Goal: Information Seeking & Learning: Learn about a topic

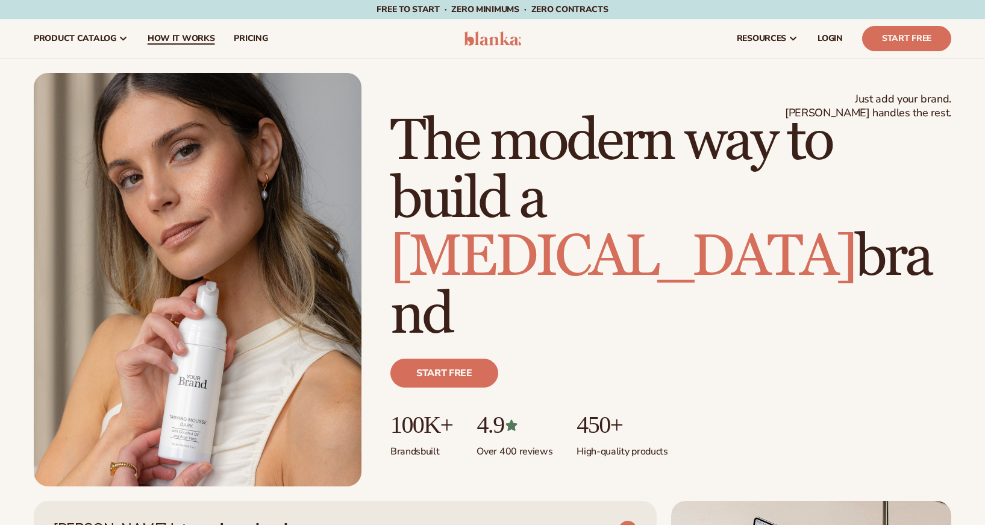
click at [196, 36] on span "How It Works" at bounding box center [181, 39] width 67 height 10
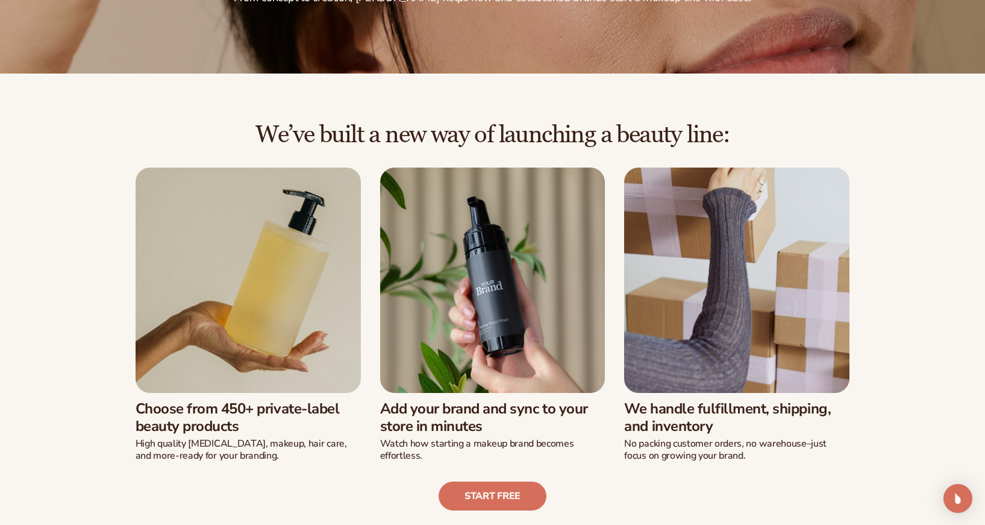
scroll to position [204, 0]
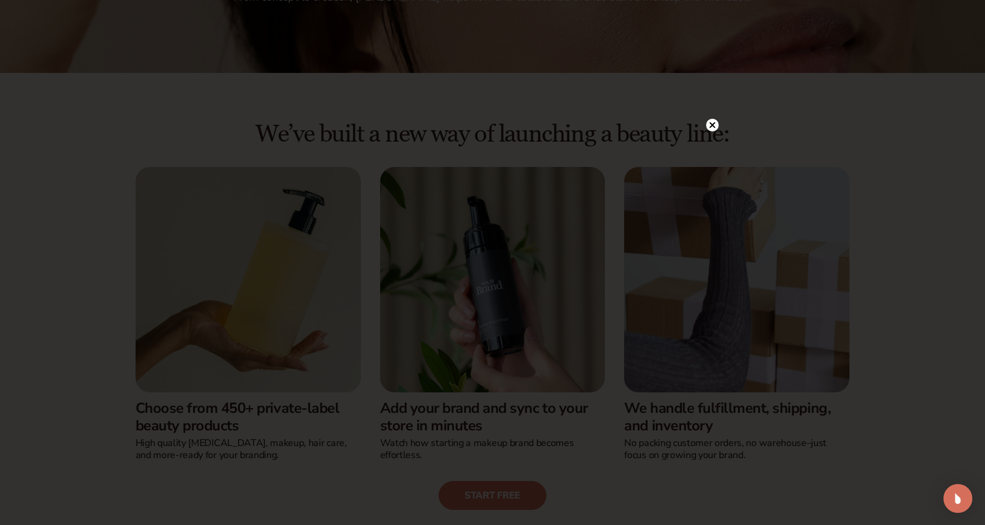
click at [713, 125] on circle at bounding box center [712, 125] width 13 height 13
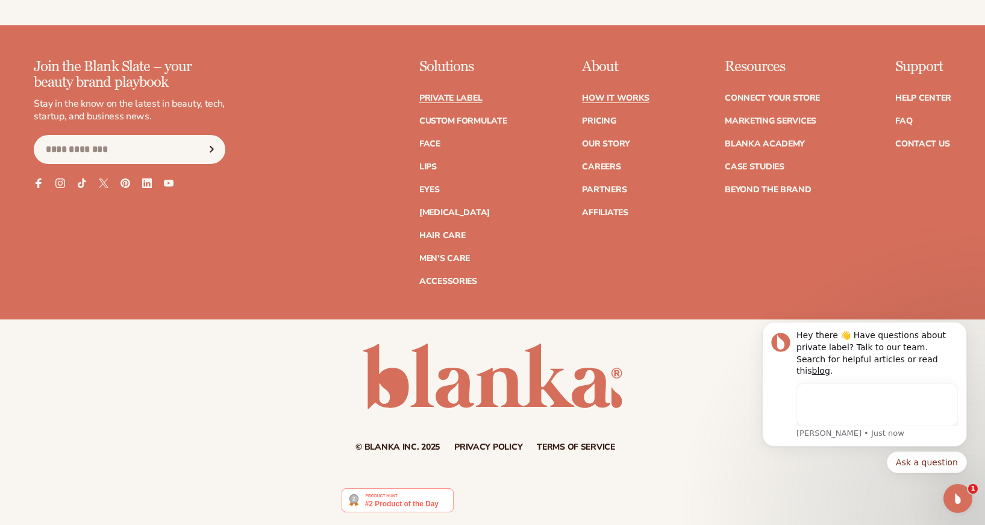
scroll to position [0, 0]
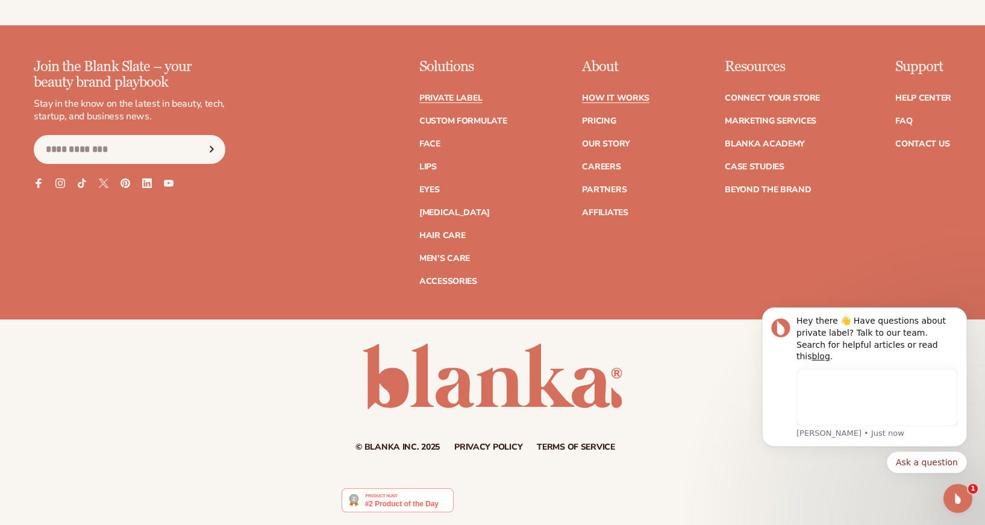
click at [461, 95] on link "Private label" at bounding box center [450, 98] width 63 height 8
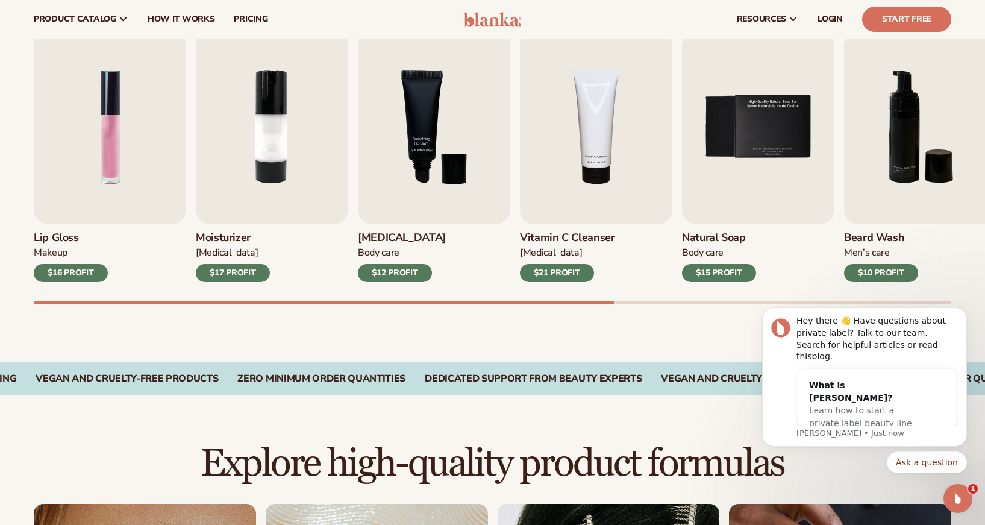
scroll to position [400, 0]
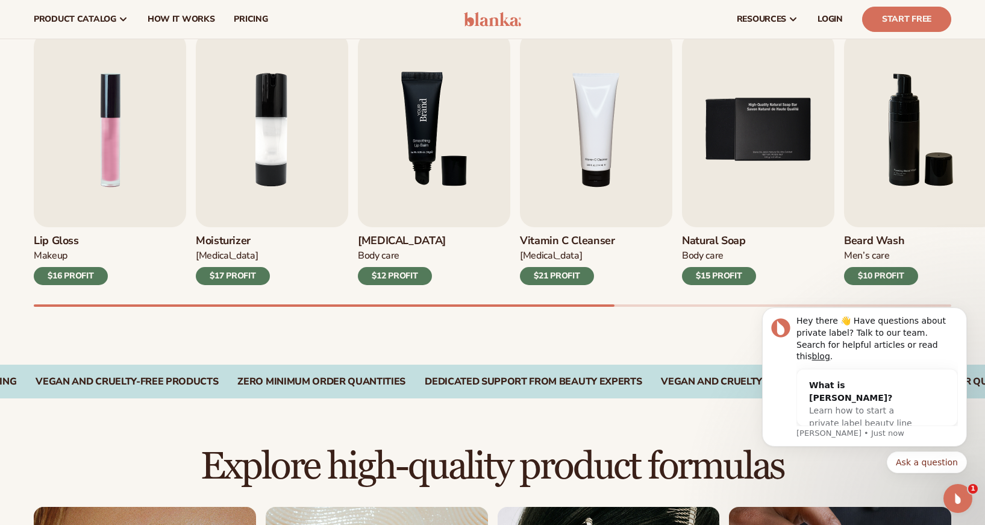
click at [417, 172] on img "3 / 9" at bounding box center [434, 130] width 152 height 195
click at [393, 272] on div "$12 PROFIT" at bounding box center [395, 276] width 74 height 18
click at [403, 126] on img "3 / 9" at bounding box center [434, 130] width 152 height 195
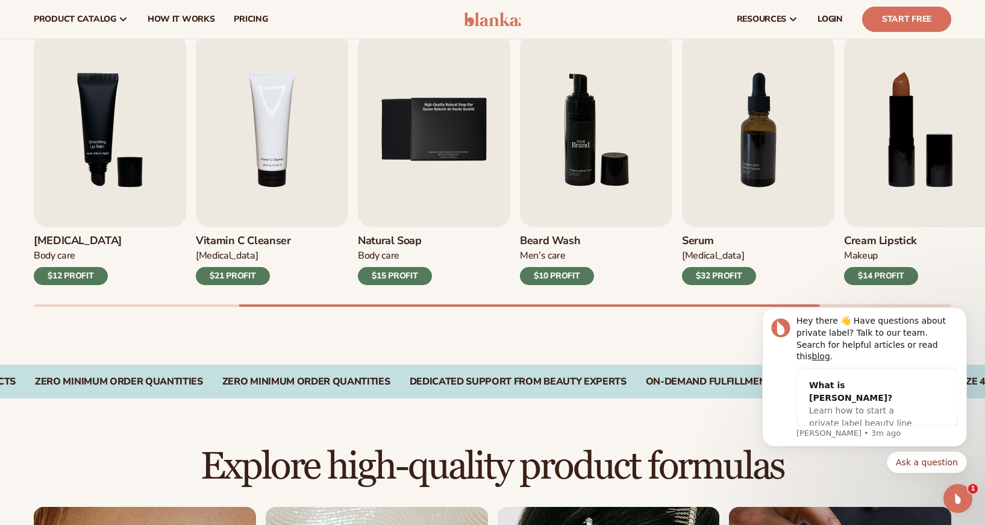
click at [591, 169] on img "6 / 9" at bounding box center [596, 130] width 152 height 195
click at [198, 27] on link "How It Works" at bounding box center [181, 19] width 87 height 39
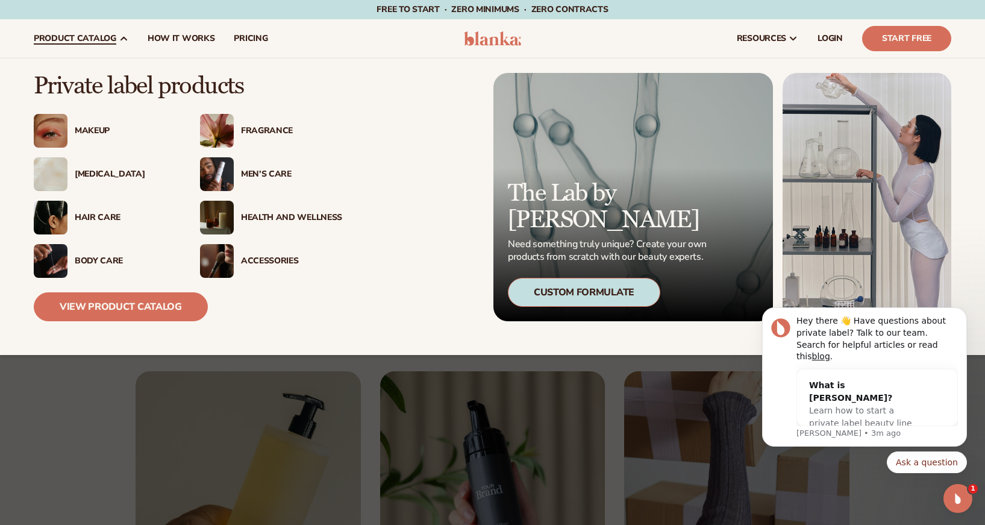
click at [264, 134] on div "Fragrance" at bounding box center [291, 131] width 101 height 10
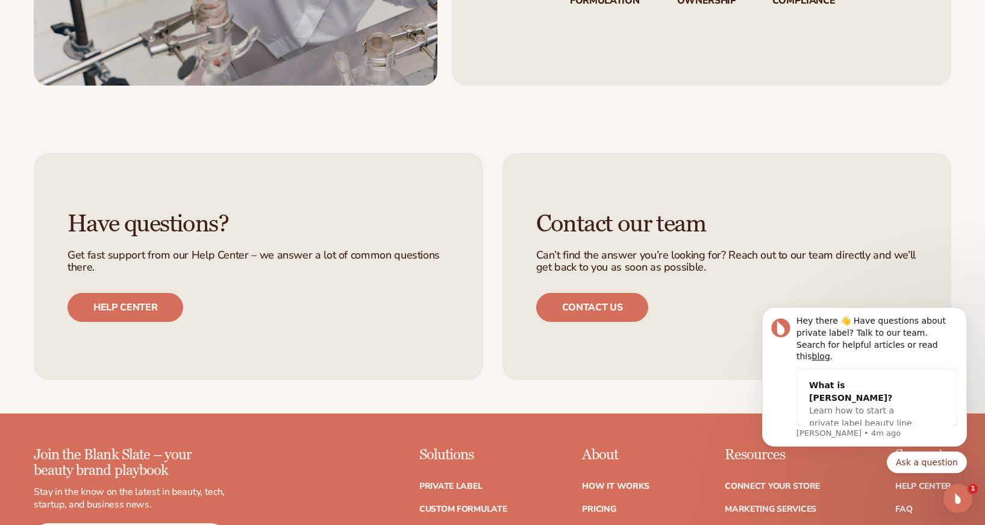
scroll to position [2250, 0]
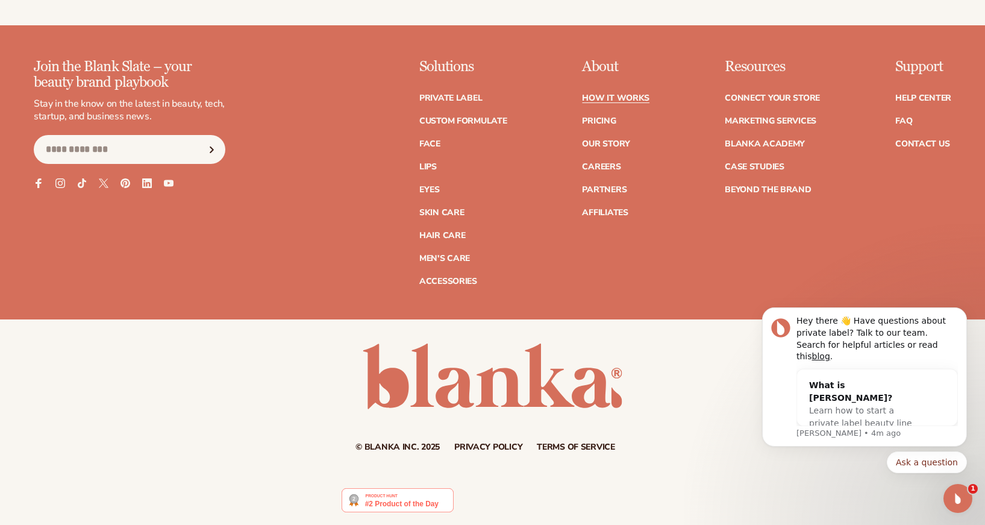
click at [611, 95] on link "How It Works" at bounding box center [615, 98] width 67 height 8
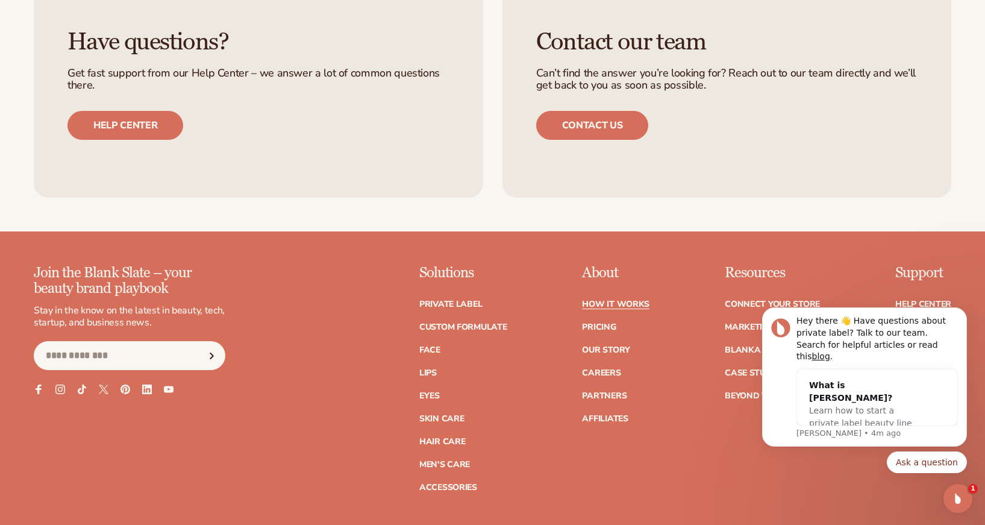
scroll to position [2502, 0]
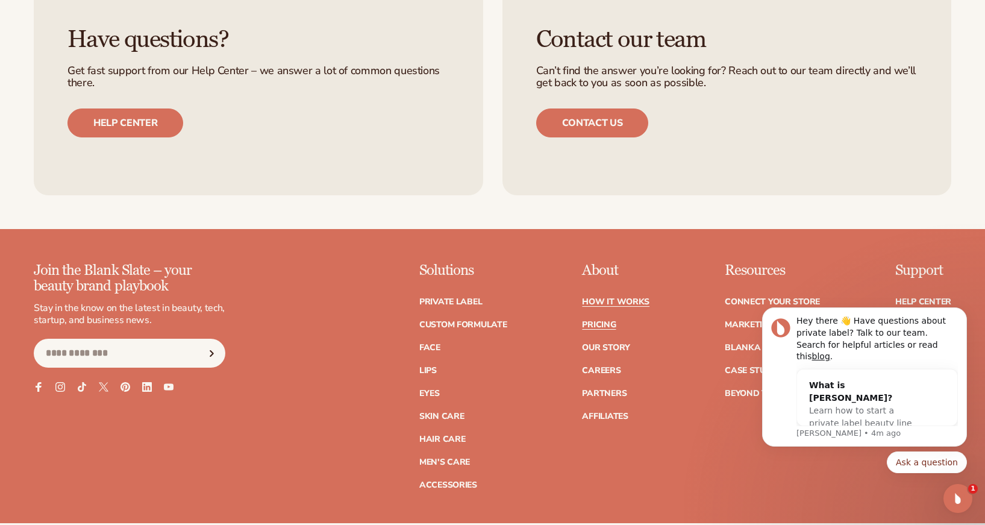
click at [593, 326] on link "Pricing" at bounding box center [599, 324] width 34 height 8
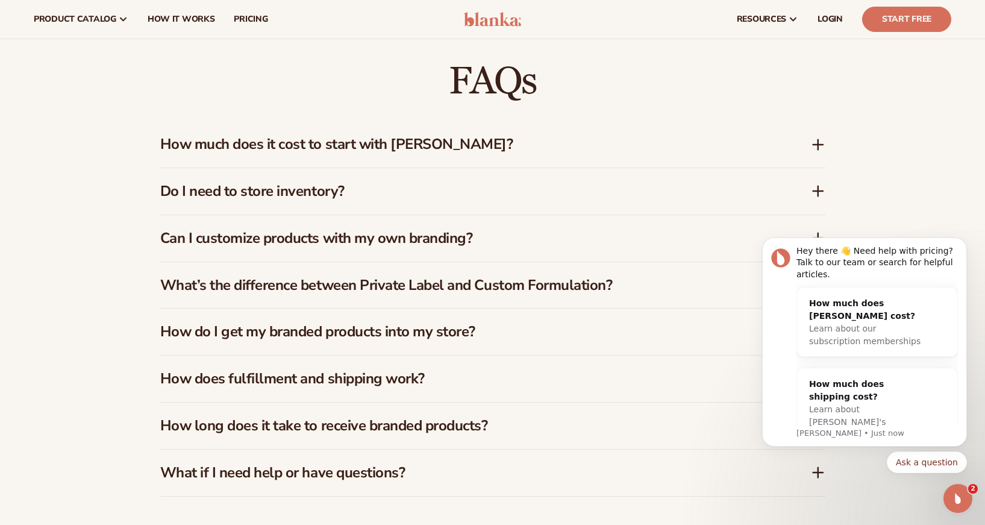
scroll to position [1782, 0]
click at [573, 148] on h3 "How much does it cost to start with Blanka?" at bounding box center [467, 144] width 614 height 17
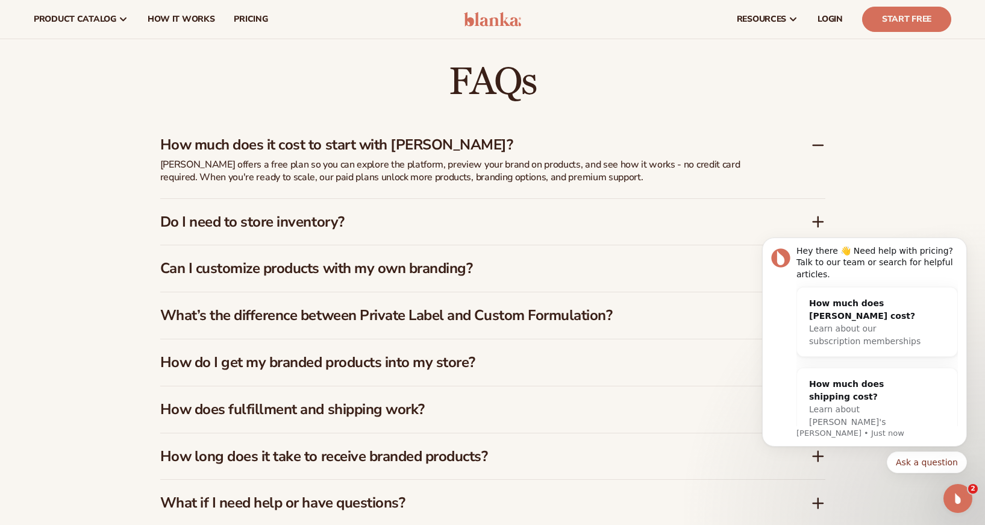
click at [637, 222] on h3 "Do I need to store inventory?" at bounding box center [467, 221] width 614 height 17
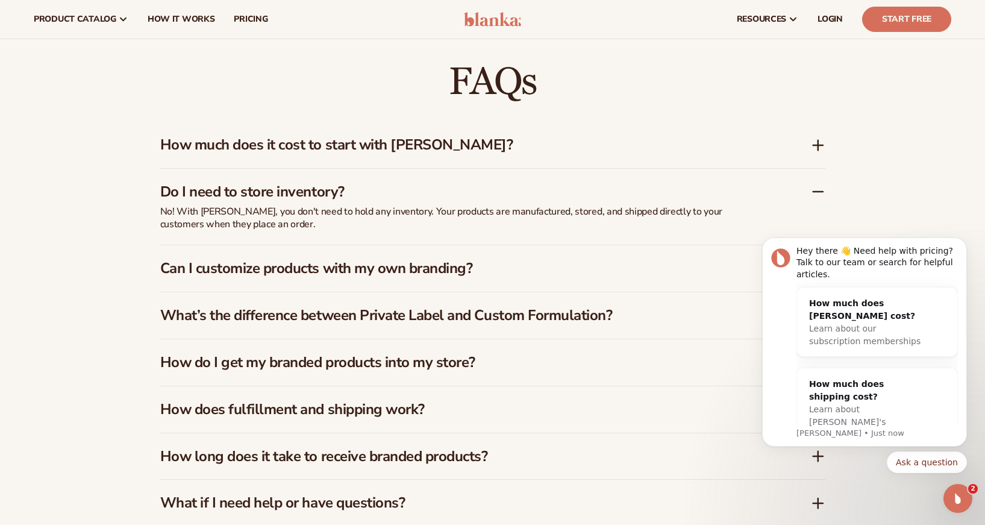
click at [625, 263] on h3 "Can I customize products with my own branding?" at bounding box center [467, 268] width 614 height 17
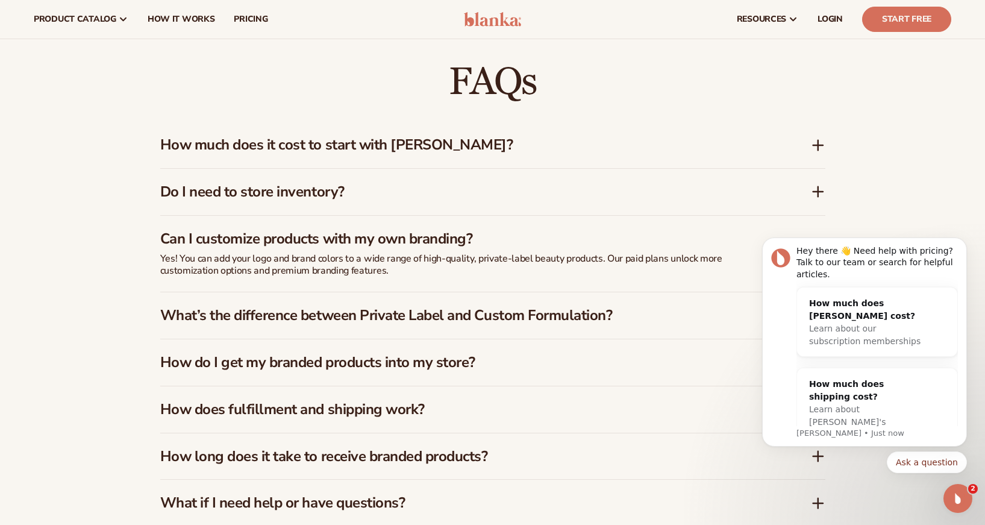
click at [629, 315] on h3 "What’s the difference between Private Label and Custom Formulation?" at bounding box center [467, 315] width 614 height 17
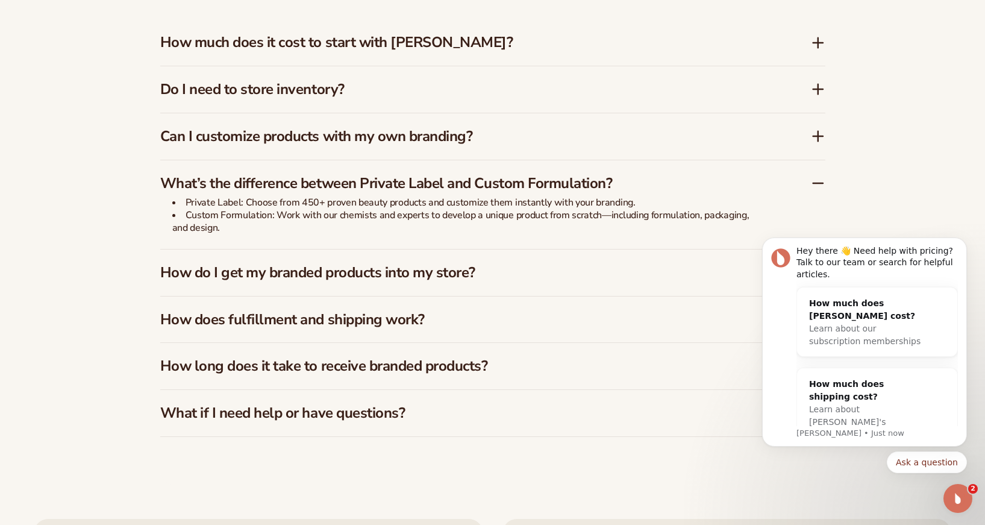
scroll to position [1886, 0]
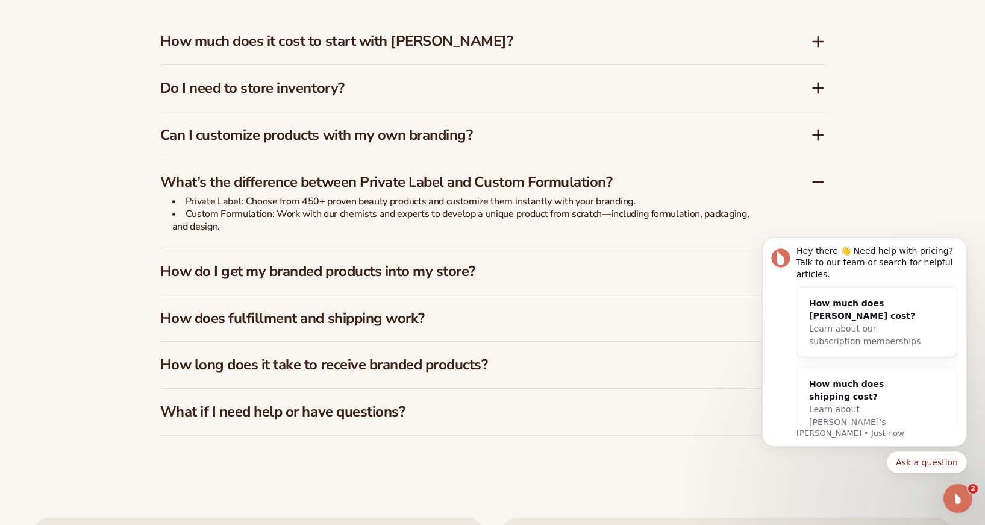
click at [626, 263] on h3 "How do I get my branded products into my store?" at bounding box center [467, 271] width 614 height 17
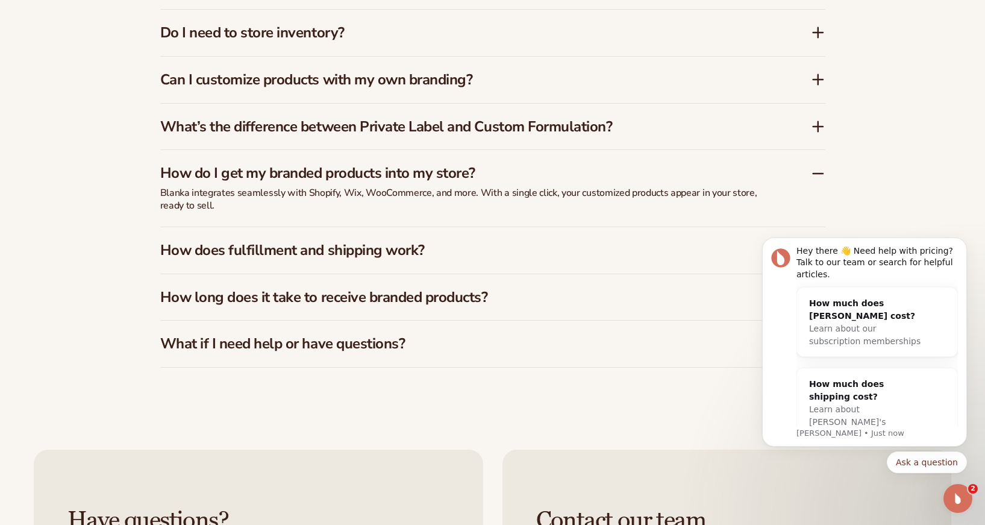
scroll to position [1947, 0]
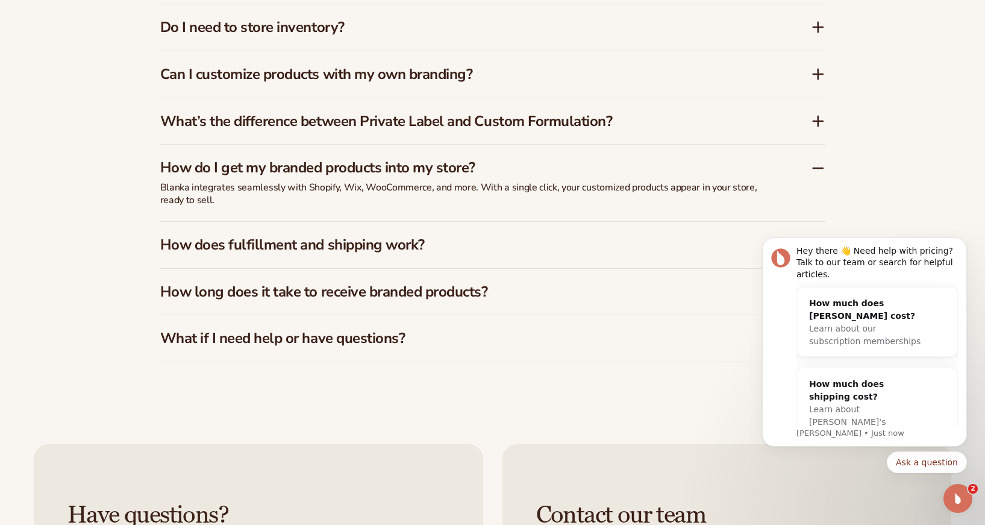
click at [617, 246] on h3 "How does fulfillment and shipping work?" at bounding box center [467, 244] width 614 height 17
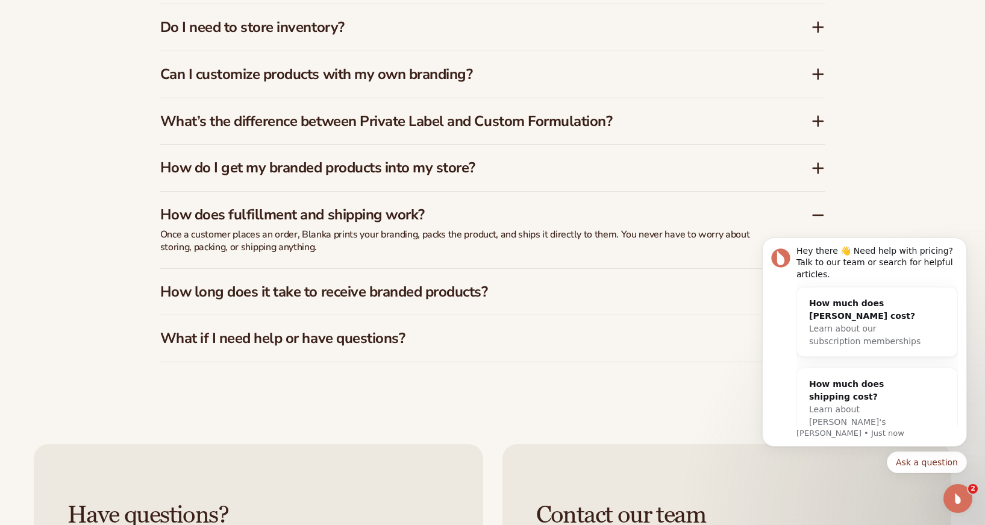
click at [609, 276] on div "How long does it take to receive branded products?" at bounding box center [492, 292] width 665 height 46
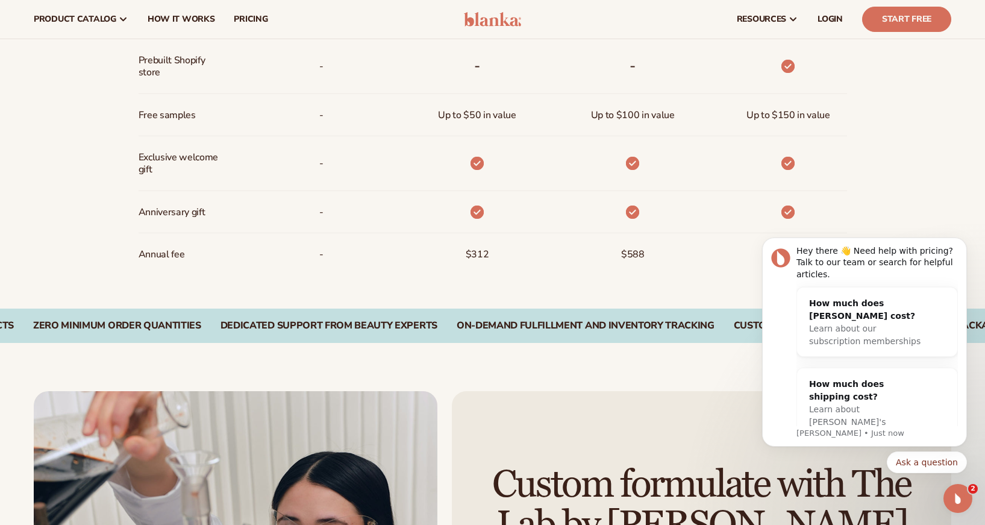
scroll to position [982, 0]
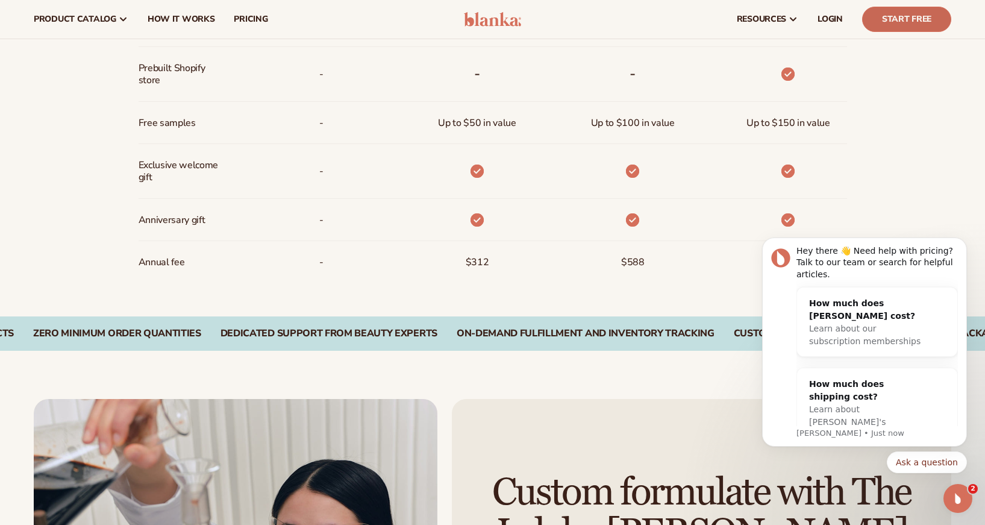
click at [876, 14] on link "Start Free" at bounding box center [906, 19] width 89 height 25
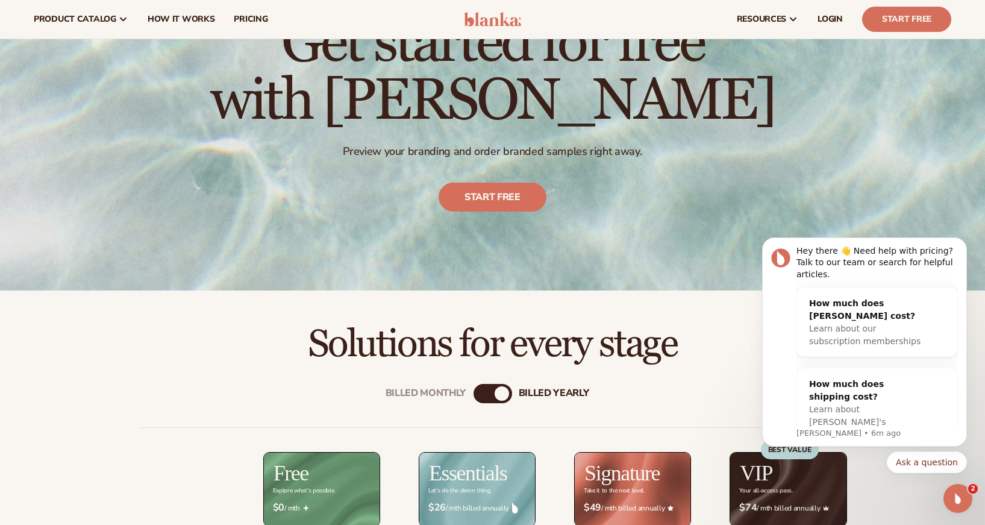
scroll to position [0, 0]
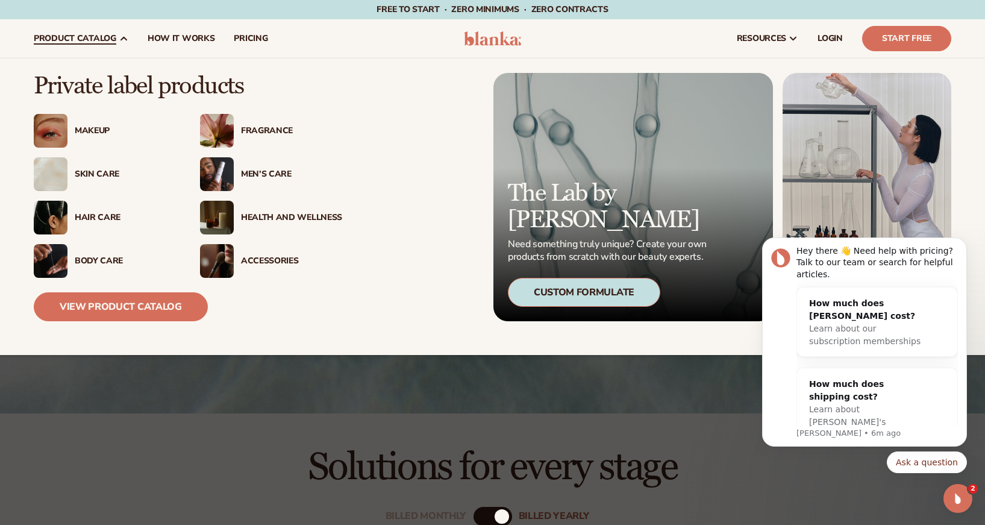
click at [79, 57] on link "product catalog" at bounding box center [81, 38] width 114 height 39
click at [264, 132] on div "Fragrance" at bounding box center [291, 131] width 101 height 10
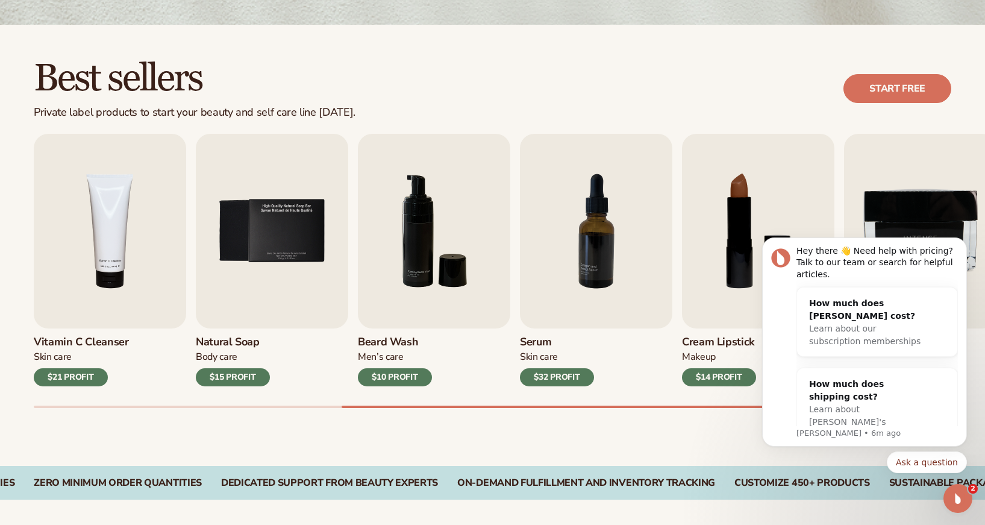
click at [123, 84] on h2 "Best sellers" at bounding box center [195, 78] width 322 height 40
